Goal: Task Accomplishment & Management: Manage account settings

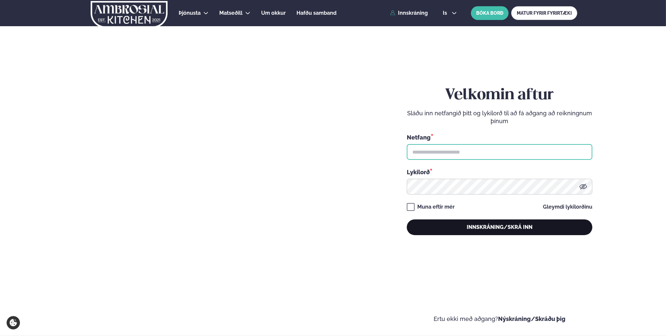
type input "**********"
click at [520, 232] on button "Innskráning/Skrá inn" at bounding box center [500, 227] width 186 height 16
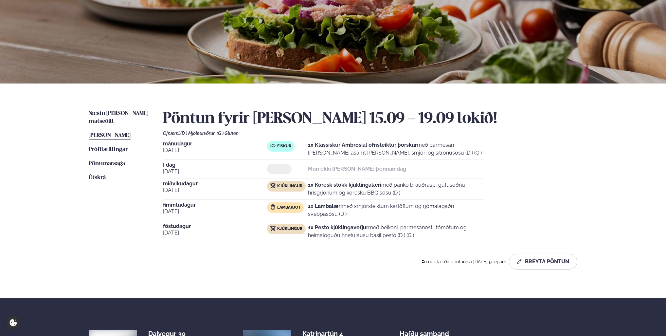
scroll to position [65, 0]
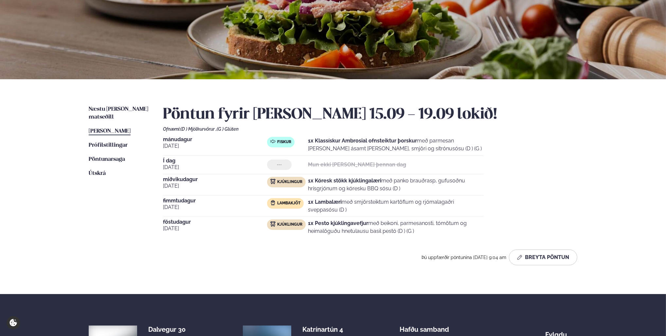
click at [171, 160] on span "Í dag" at bounding box center [215, 160] width 104 height 5
click at [536, 256] on button "Breyta Pöntun" at bounding box center [543, 257] width 68 height 16
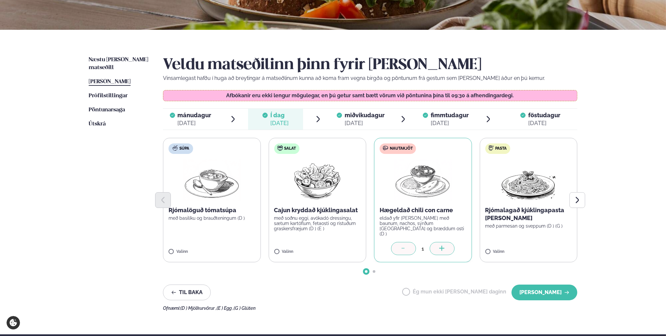
scroll to position [164, 0]
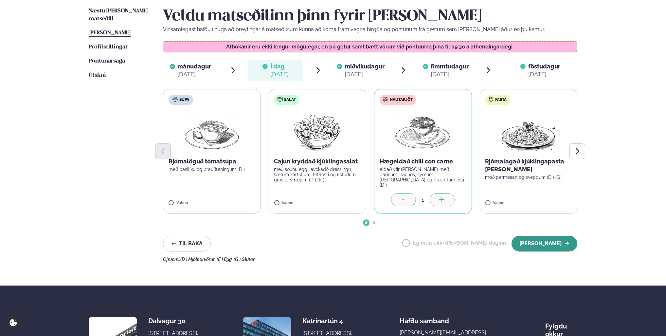
click at [545, 246] on button "[PERSON_NAME]" at bounding box center [545, 244] width 66 height 16
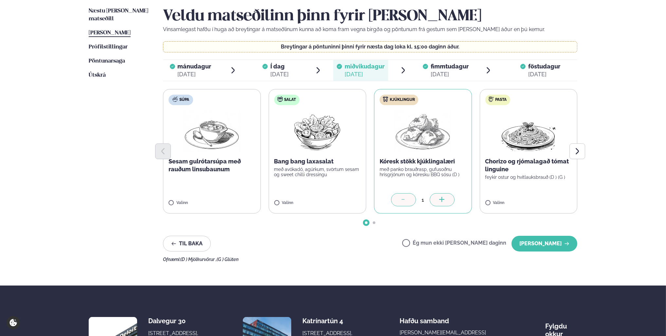
click at [428, 245] on label "Ég mun ekki [PERSON_NAME] daginn" at bounding box center [454, 243] width 104 height 7
click at [538, 248] on button "[PERSON_NAME]" at bounding box center [545, 244] width 66 height 16
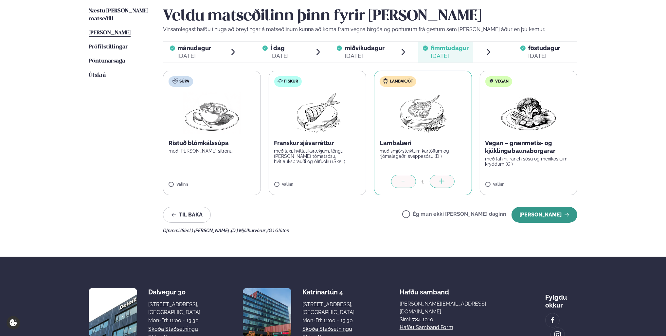
click at [547, 220] on button "[PERSON_NAME]" at bounding box center [545, 215] width 66 height 16
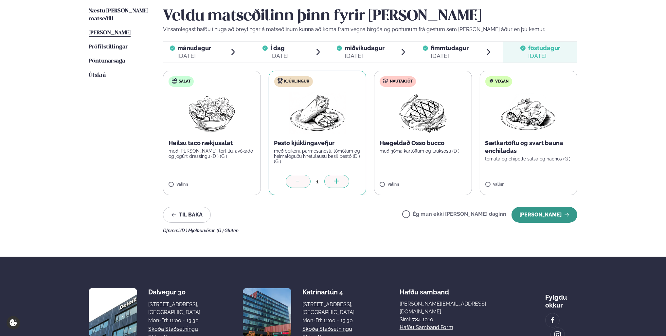
click at [539, 213] on button "[PERSON_NAME]" at bounding box center [545, 215] width 66 height 16
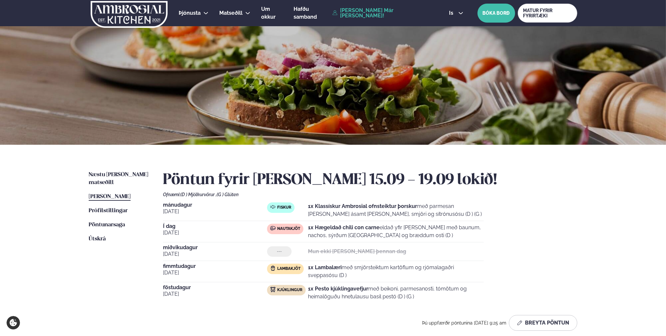
scroll to position [0, 0]
